Goal: Task Accomplishment & Management: Manage account settings

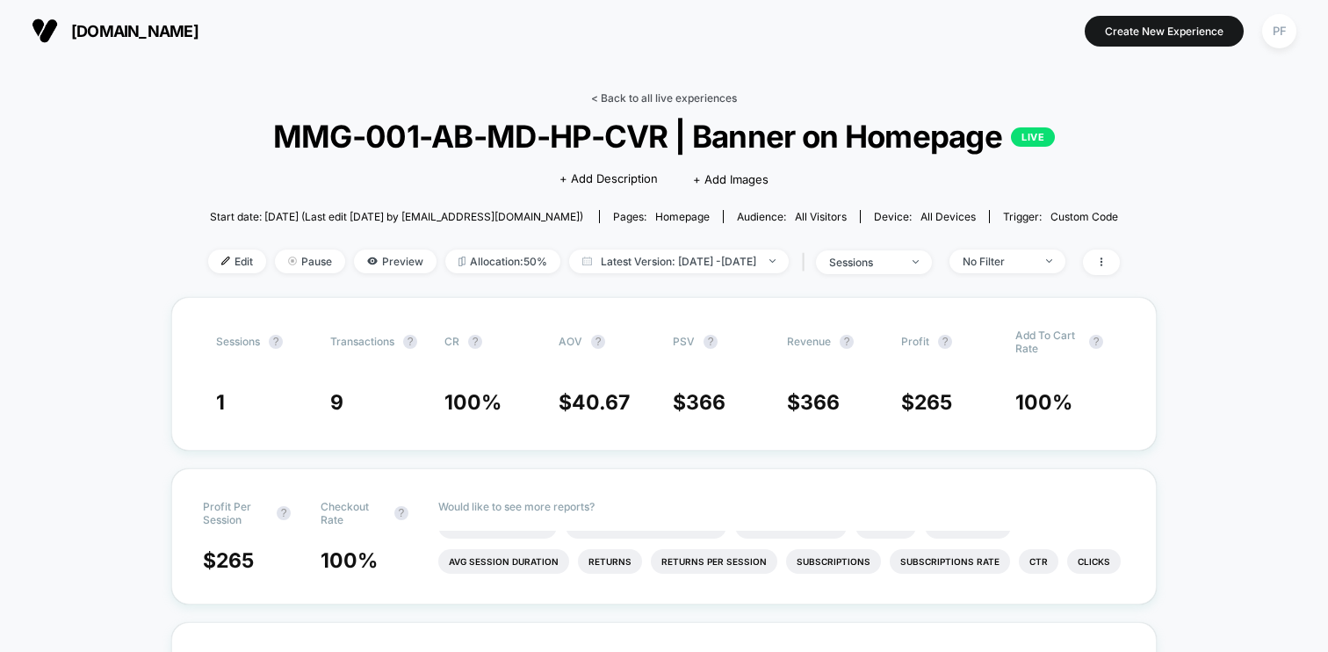
click at [650, 92] on link "< Back to all live experiences" at bounding box center [664, 97] width 146 height 13
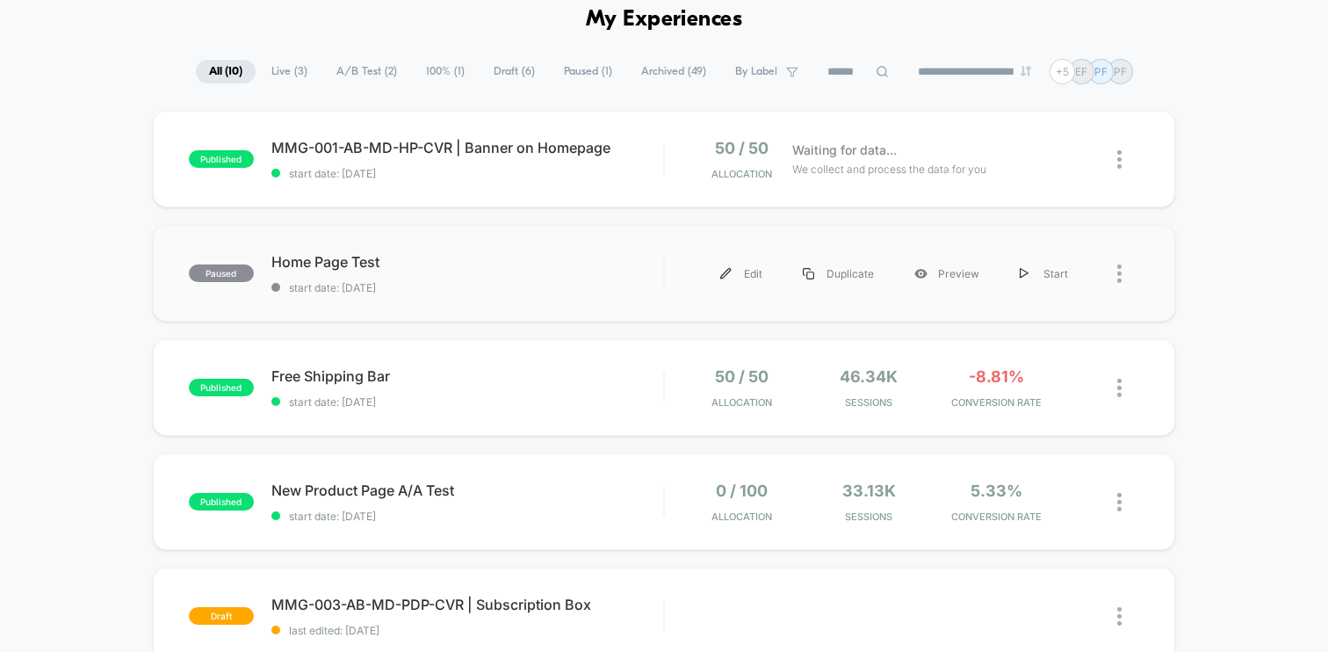
scroll to position [114, 0]
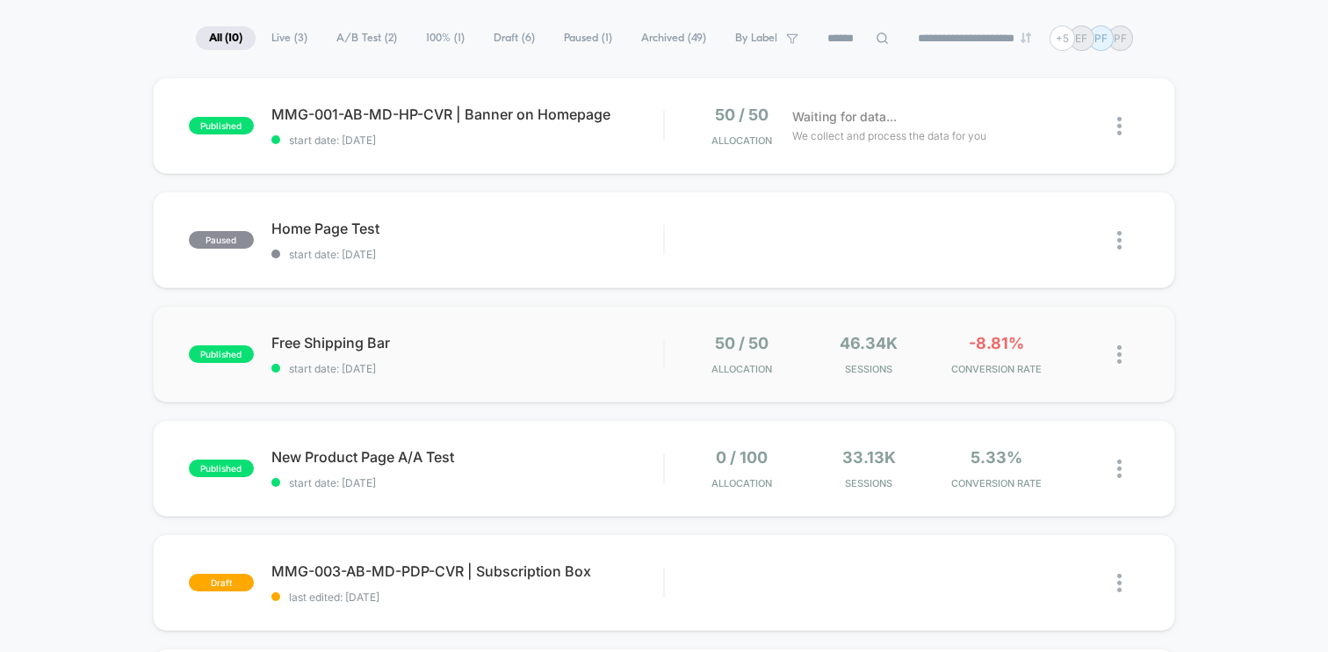
click at [698, 337] on div "50 / 50 Allocation" at bounding box center [741, 354] width 119 height 41
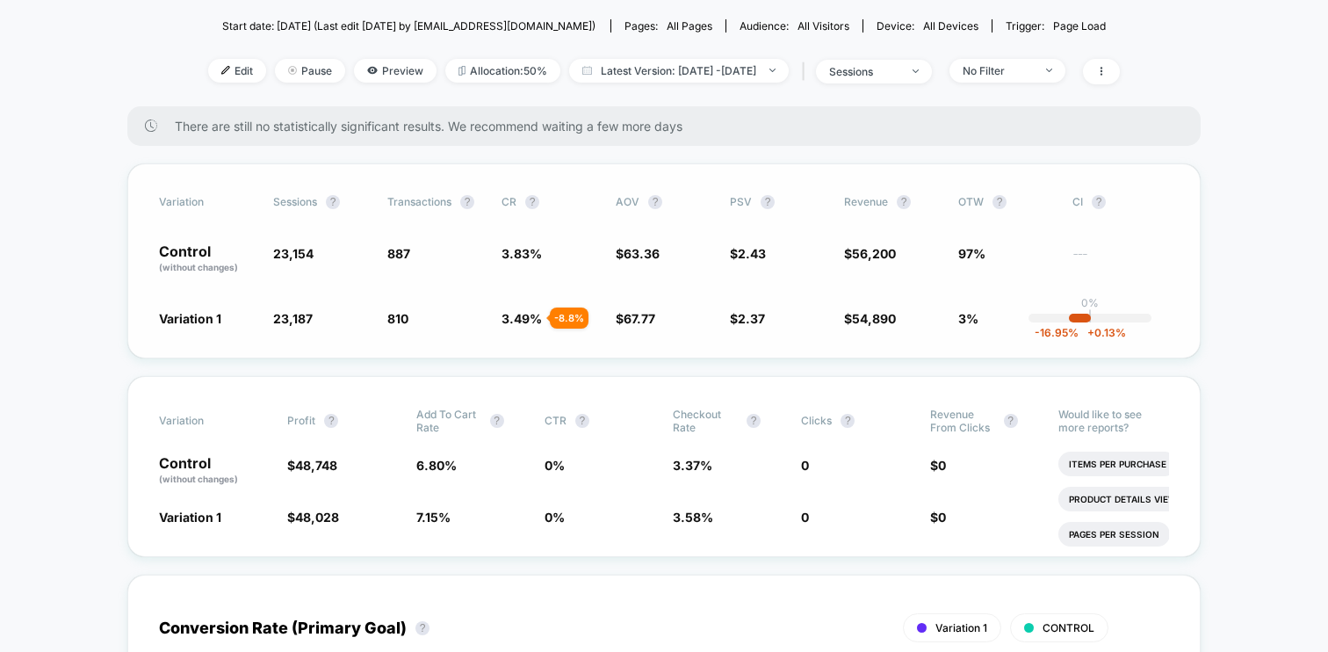
scroll to position [180, 0]
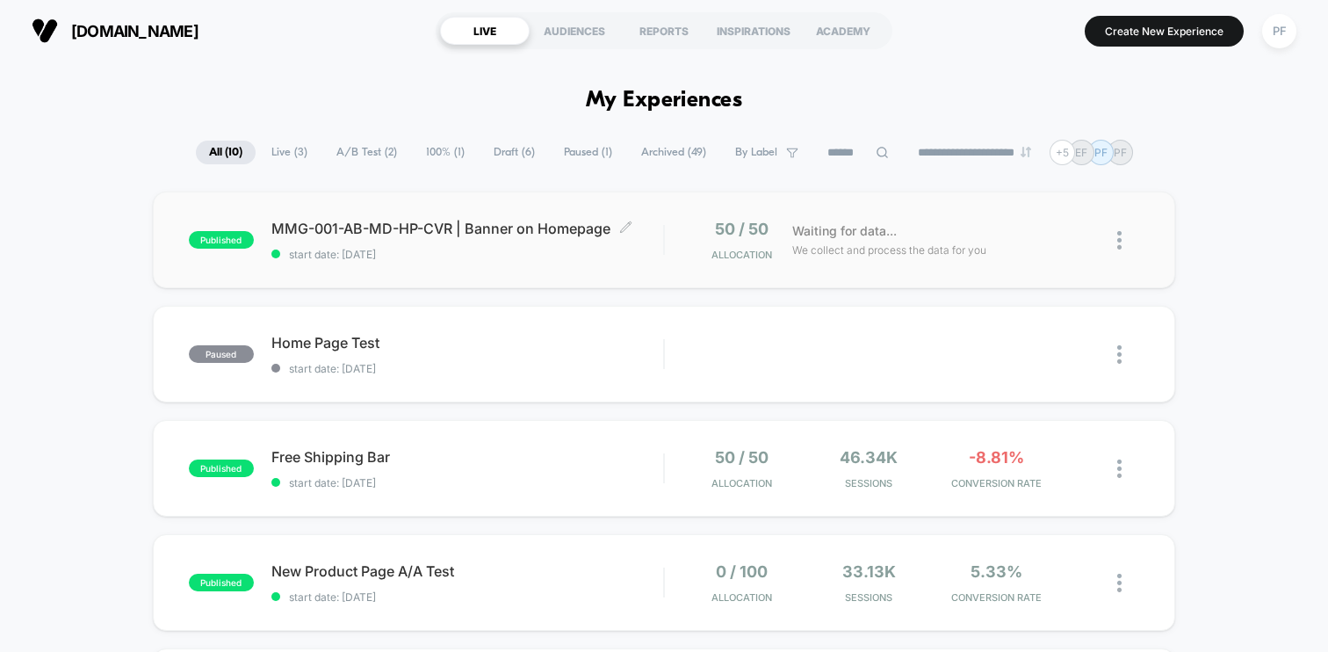
click at [651, 246] on div "MMG-001-AB-MD-HP-CVR | Banner on Homepage Click to edit experience details Clic…" at bounding box center [467, 240] width 392 height 41
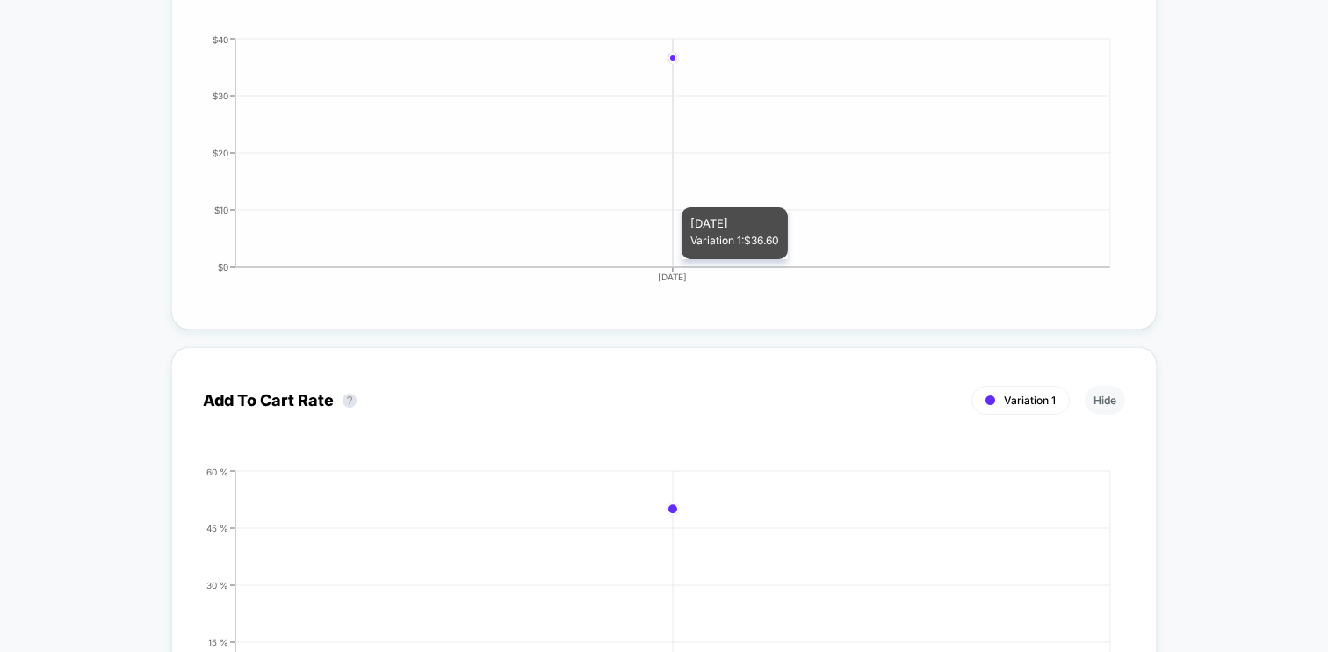
scroll to position [2672, 0]
